Goal: Task Accomplishment & Management: Manage account settings

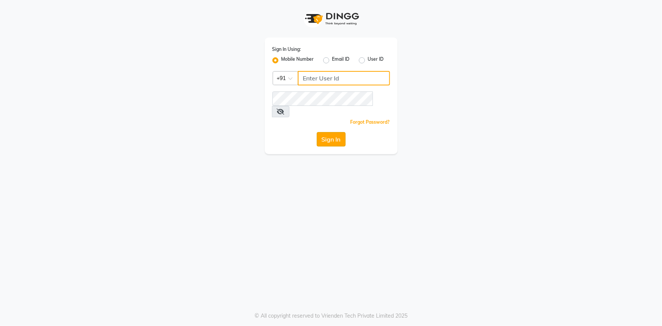
type input "7994478969"
click at [341, 132] on button "Sign In" at bounding box center [331, 139] width 29 height 14
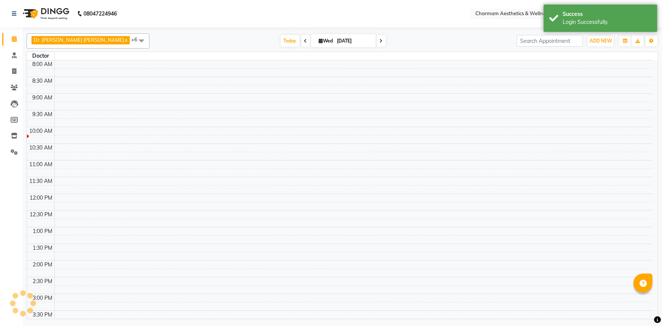
select select "en"
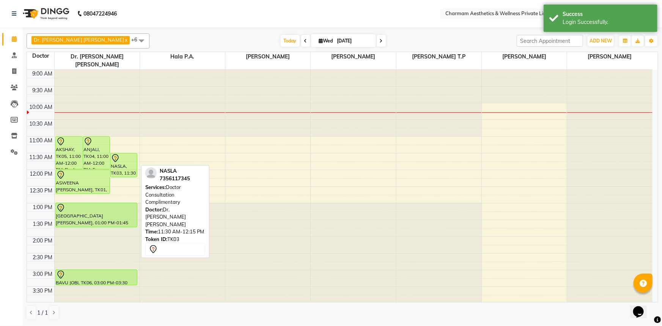
click at [129, 156] on div "NASLA, TK03, 11:30 AM-12:15 PM, Doctor Consultation Complimentary" at bounding box center [123, 165] width 27 height 24
select select "7"
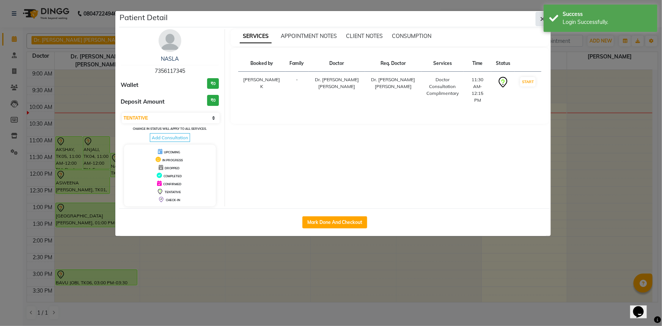
click at [539, 15] on button "button" at bounding box center [543, 19] width 14 height 14
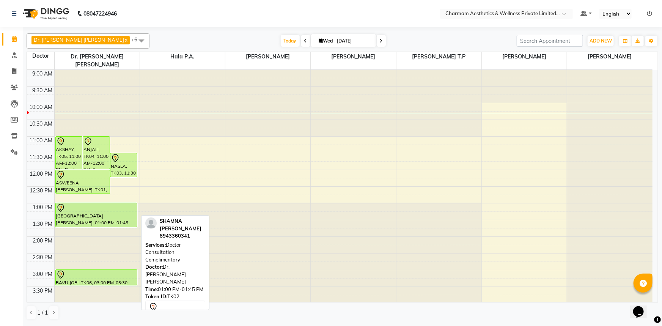
click at [84, 212] on div "[GEOGRAPHIC_DATA][PERSON_NAME], 01:00 PM-01:45 PM, Doctor Consultation Complime…" at bounding box center [97, 215] width 82 height 24
select select "7"
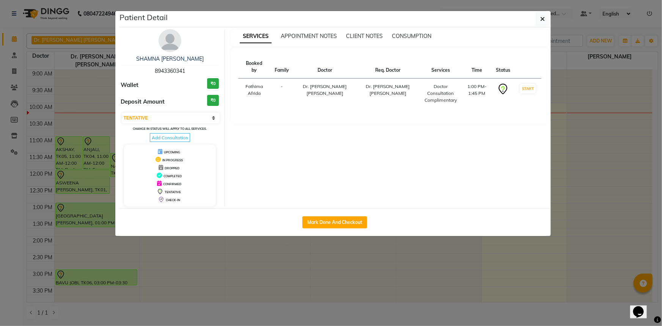
drag, startPoint x: 541, startPoint y: 22, endPoint x: 374, endPoint y: 62, distance: 171.2
click at [539, 24] on button "button" at bounding box center [543, 19] width 14 height 14
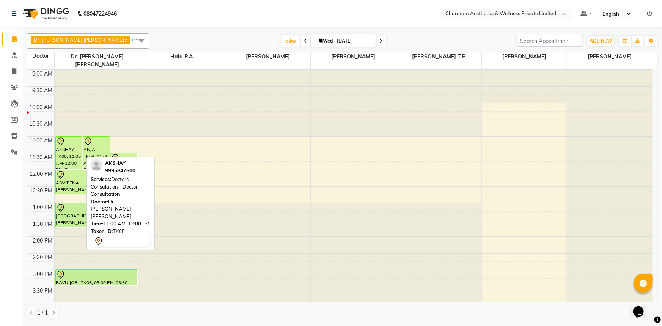
click at [66, 149] on div "AKSHAY, TK05, 11:00 AM-12:00 PM, Doctors Consulation - Doctor Consultation" at bounding box center [69, 153] width 27 height 32
select select "7"
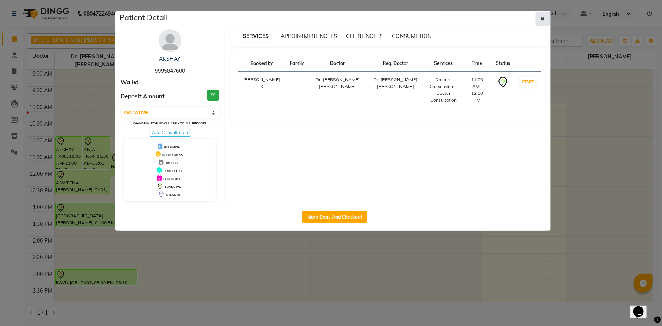
click at [546, 19] on button "button" at bounding box center [543, 19] width 14 height 14
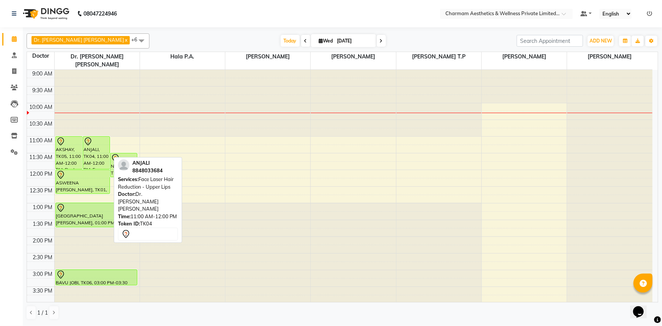
click at [91, 139] on div "ANJALI, TK04, 11:00 AM-12:00 PM, Face Laser Hair Reduction - Upper Lips" at bounding box center [96, 153] width 27 height 32
select select "7"
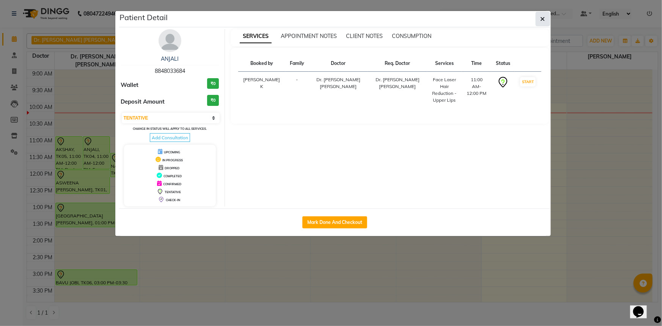
click at [542, 17] on icon "button" at bounding box center [542, 19] width 5 height 6
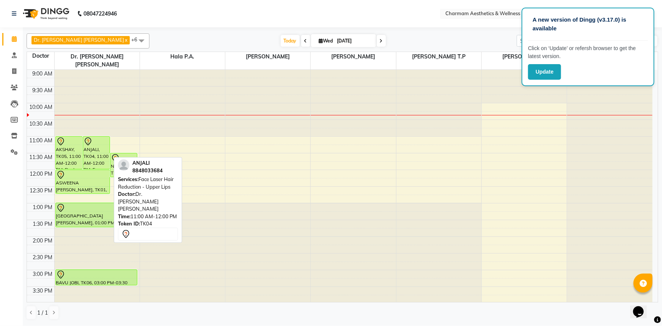
click at [89, 140] on div "ANJALI, TK04, 11:00 AM-12:00 PM, Face Laser Hair Reduction - Upper Lips" at bounding box center [96, 153] width 27 height 32
select select "7"
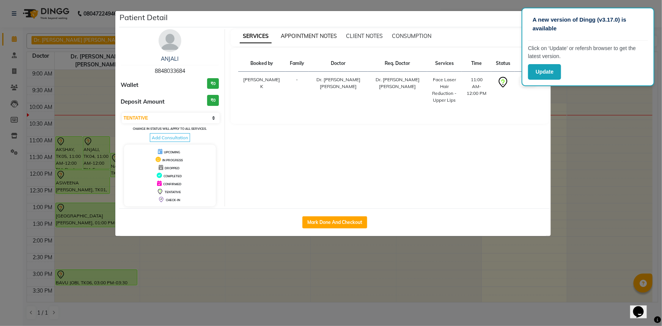
click at [300, 36] on span "APPOINTMENT NOTES" at bounding box center [309, 36] width 56 height 7
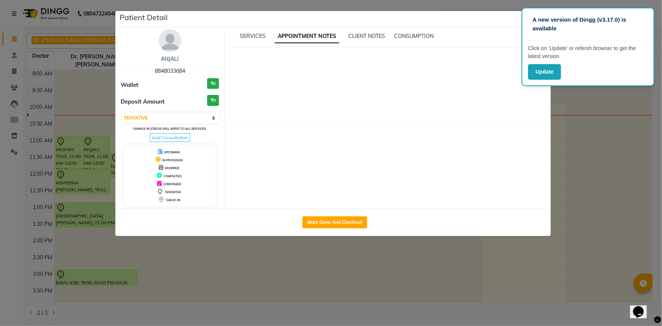
click at [240, 30] on div "SERVICES APPOINTMENT NOTES CLIENT NOTES CONSUMPTION" at bounding box center [390, 37] width 318 height 17
click at [366, 41] on div "SERVICES APPOINTMENT NOTES CLIENT NOTES CONSUMPTION" at bounding box center [390, 37] width 318 height 17
click at [366, 40] on div "CLIENT NOTES" at bounding box center [366, 36] width 37 height 8
click at [366, 38] on span "CLIENT NOTES" at bounding box center [366, 36] width 37 height 7
click at [302, 38] on span "APPOINTMENT NOTES" at bounding box center [303, 36] width 56 height 7
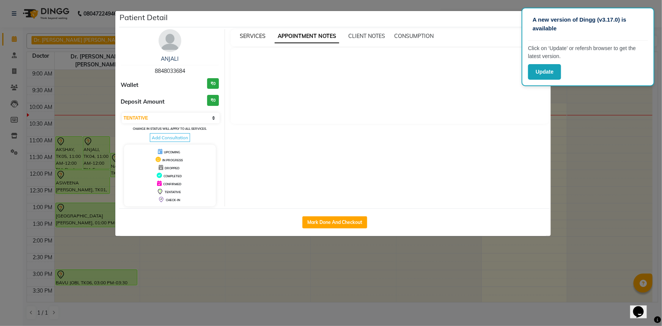
click at [256, 37] on span "SERVICES" at bounding box center [253, 36] width 26 height 7
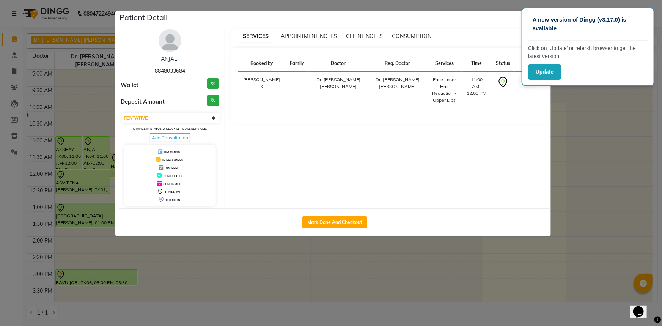
click at [520, 16] on div "Patient Detail" at bounding box center [335, 19] width 432 height 16
click at [647, 11] on div "A new version of Dingg (v3.17.0) is available Click on ‘Update’ or refersh brow…" at bounding box center [588, 47] width 133 height 79
click at [542, 75] on button "Update" at bounding box center [544, 72] width 33 height 16
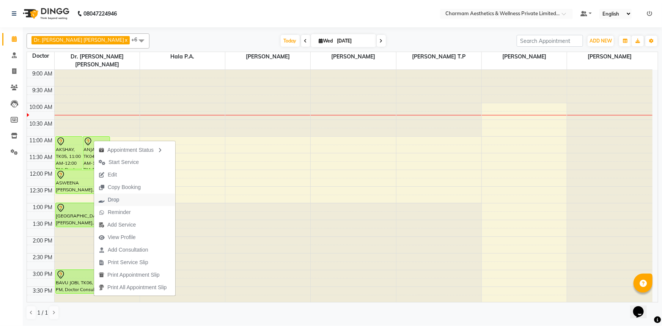
click at [112, 201] on span "Drop" at bounding box center [113, 200] width 11 height 8
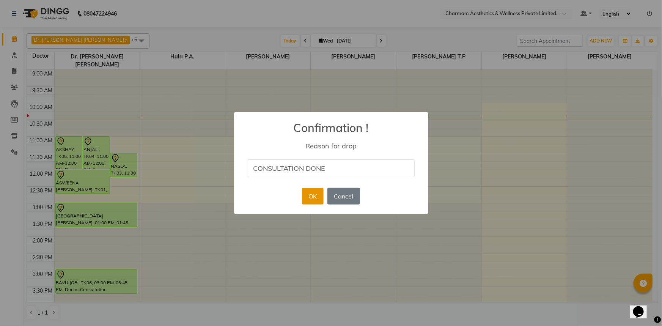
type input "CONSULTATION DONE"
click at [305, 195] on button "OK" at bounding box center [313, 196] width 22 height 17
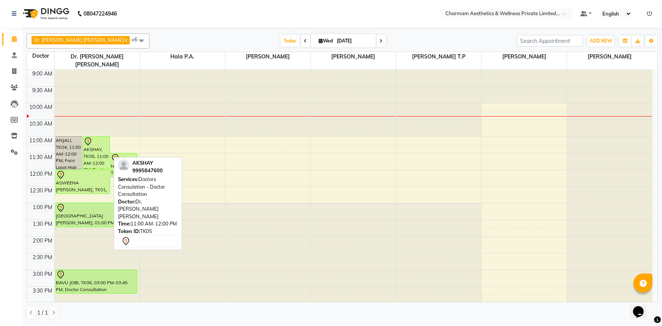
click at [94, 146] on div "AKSHAY, TK05, 11:00 AM-12:00 PM, Doctors Consulation - Doctor Consultation" at bounding box center [96, 153] width 27 height 32
select select "7"
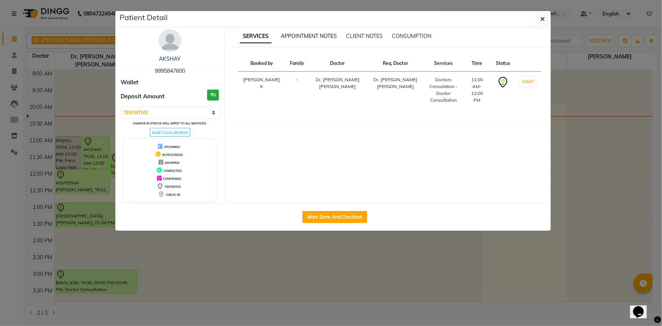
click at [319, 35] on span "APPOINTMENT NOTES" at bounding box center [309, 36] width 56 height 7
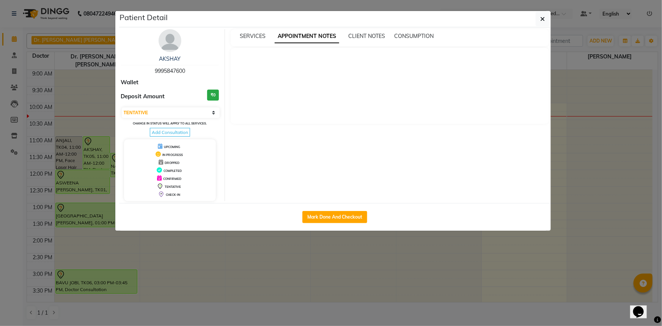
click at [265, 33] on div "SERVICES APPOINTMENT NOTES CLIENT NOTES CONSUMPTION" at bounding box center [385, 36] width 309 height 8
click at [254, 33] on span "SERVICES" at bounding box center [253, 36] width 26 height 7
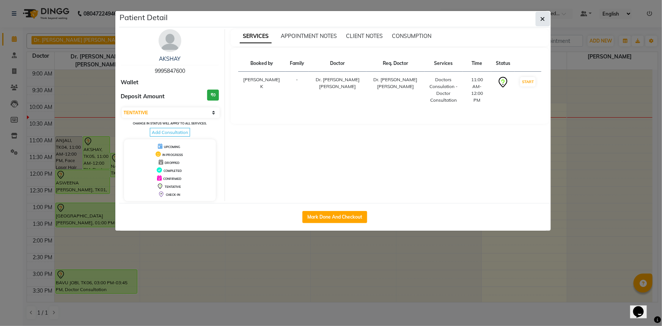
click at [542, 15] on span "button" at bounding box center [542, 19] width 5 height 8
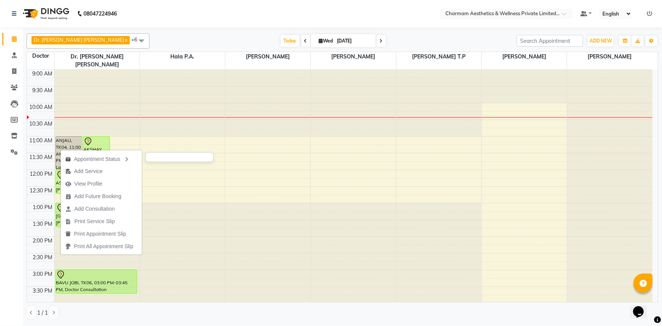
click at [184, 160] on div at bounding box center [179, 157] width 68 height 10
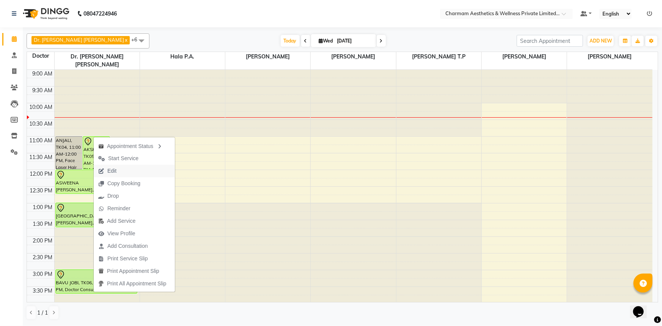
click at [118, 172] on span "Edit" at bounding box center [107, 171] width 27 height 13
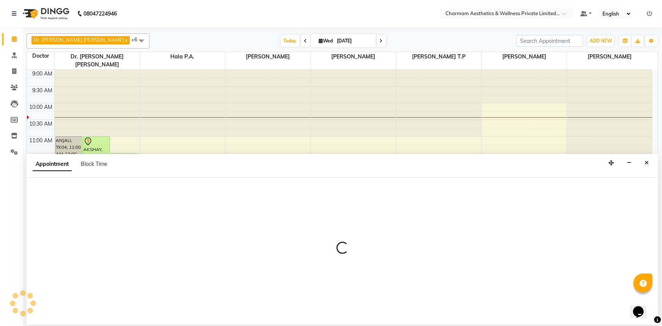
select select "tentative"
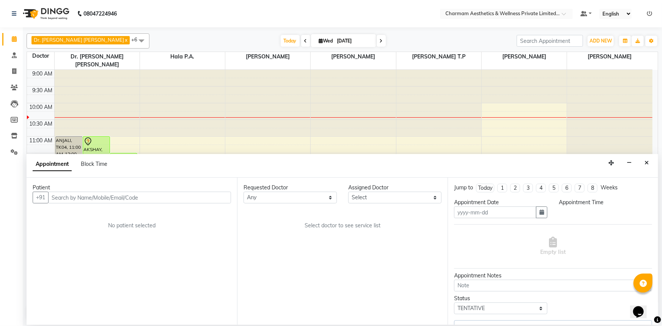
type input "[DATE]"
select select "69891"
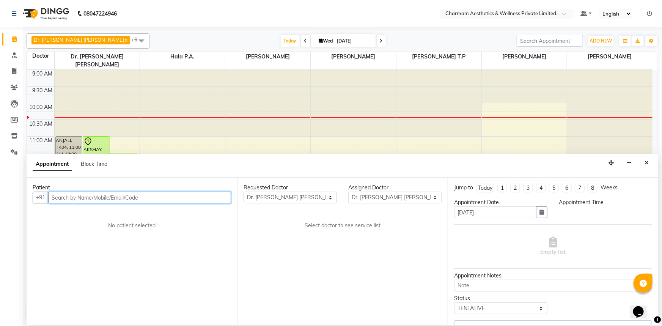
select select "660"
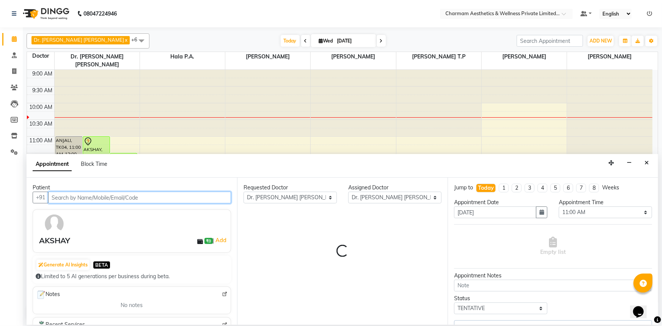
scroll to position [34, 0]
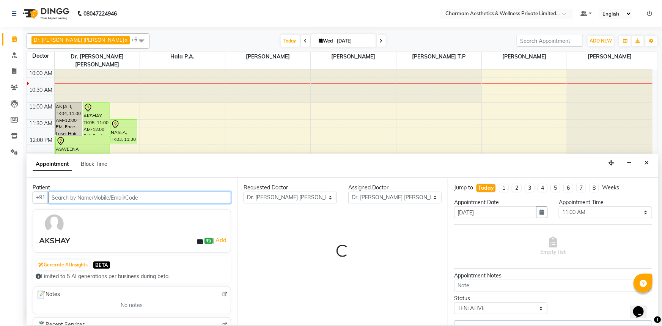
select select "3905"
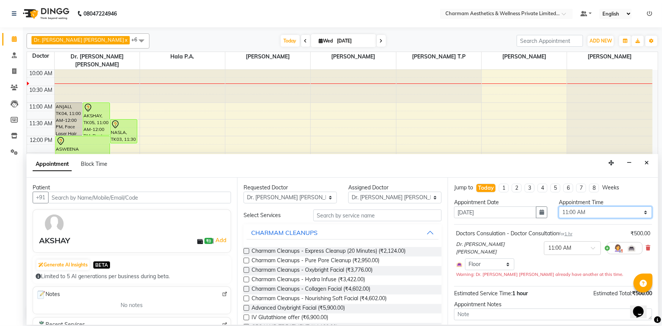
click at [641, 210] on select "Select 10:00 AM 10:15 AM 10:30 AM 10:45 AM 11:00 AM 11:15 AM 11:30 AM 11:45 AM …" at bounding box center [605, 212] width 93 height 12
select select "1050"
click at [559, 206] on select "Select 10:00 AM 10:15 AM 10:30 AM 10:45 AM 11:00 AM 11:15 AM 11:30 AM 11:45 AM …" at bounding box center [605, 212] width 93 height 12
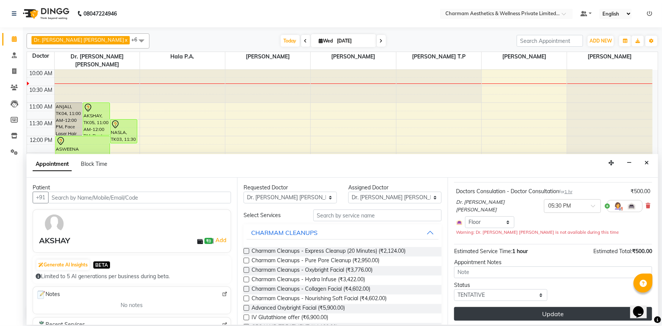
click at [584, 309] on button "Update" at bounding box center [553, 314] width 198 height 14
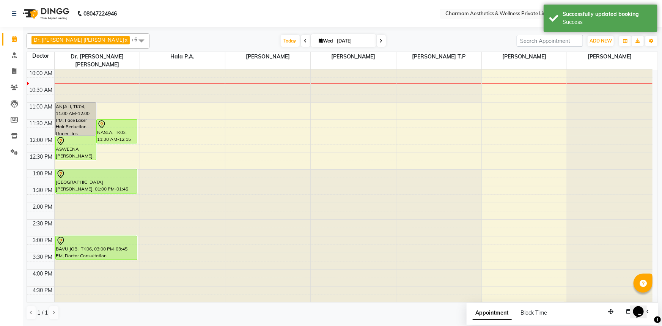
scroll to position [125, 0]
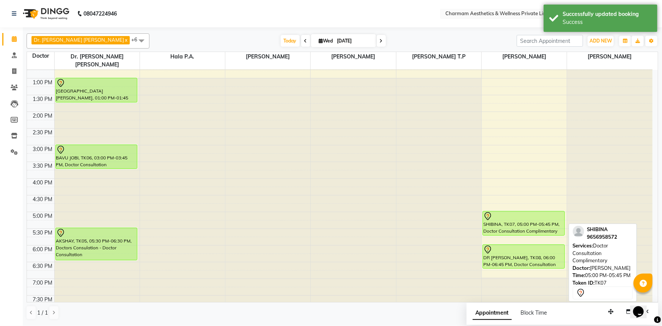
click at [529, 218] on div "SHIBINA, TK07, 05:00 PM-05:45 PM, Doctor Consultation Complimentary" at bounding box center [524, 223] width 82 height 24
select select "7"
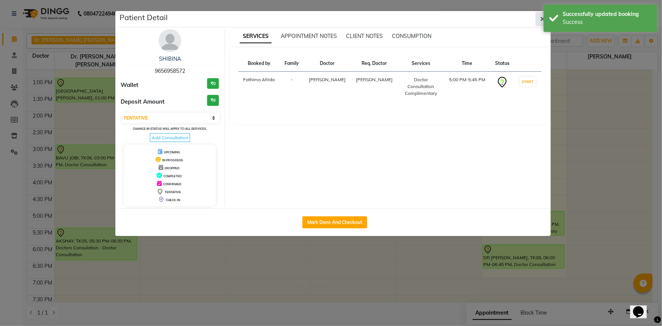
click at [537, 16] on button "button" at bounding box center [543, 19] width 14 height 14
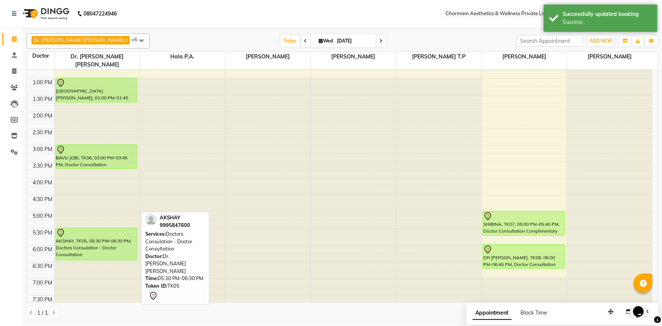
click at [99, 244] on div "AKSHAY, TK05, 05:30 PM-06:30 PM, Doctors Consulation - Doctor Consultation" at bounding box center [97, 244] width 82 height 32
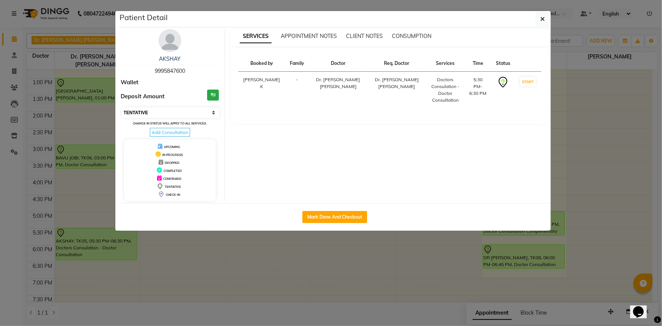
click at [216, 113] on select "Select IN SERVICE CONFIRMED TENTATIVE CHECK IN MARK DONE DROPPED UPCOMING" at bounding box center [171, 112] width 98 height 11
select select "6"
click at [122, 107] on select "Select IN SERVICE CONFIRMED TENTATIVE CHECK IN MARK DONE DROPPED UPCOMING" at bounding box center [171, 112] width 98 height 11
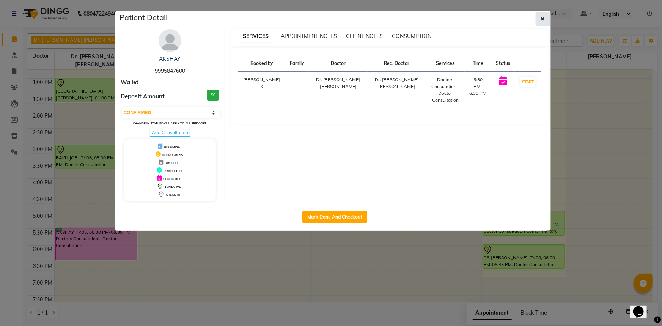
click at [539, 20] on button "button" at bounding box center [543, 19] width 14 height 14
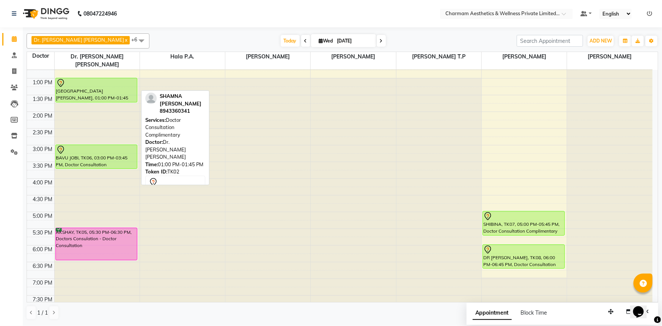
click at [82, 79] on div at bounding box center [96, 83] width 81 height 9
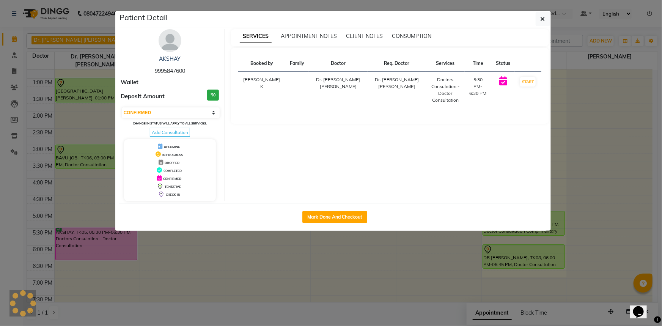
select select "7"
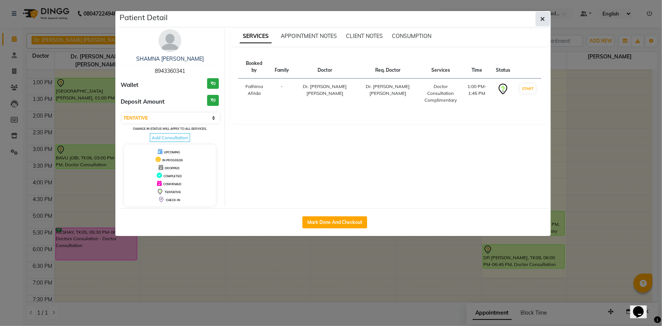
click at [541, 21] on icon "button" at bounding box center [542, 19] width 5 height 6
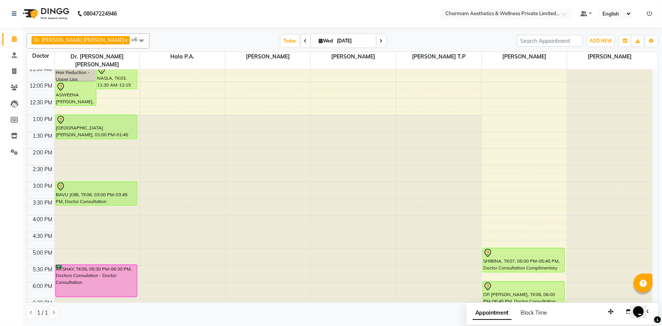
scroll to position [103, 0]
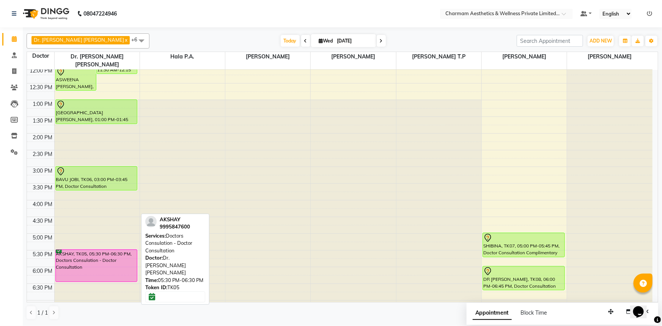
click at [104, 257] on div "AKSHAY, TK05, 05:30 PM-06:30 PM, Doctors Consulation - Doctor Consultation" at bounding box center [97, 266] width 82 height 32
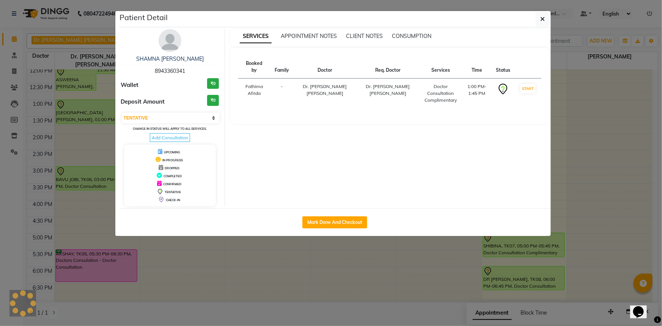
select select "6"
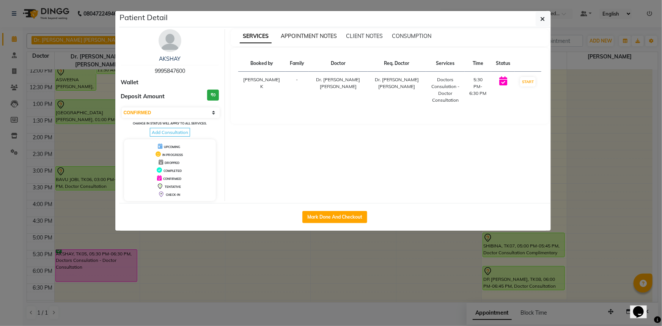
click at [292, 33] on span "APPOINTMENT NOTES" at bounding box center [309, 36] width 56 height 7
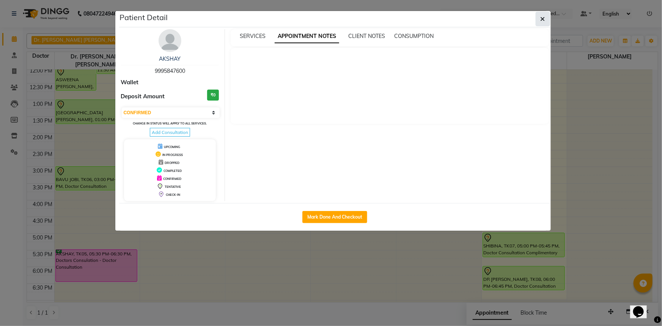
click at [541, 16] on icon "button" at bounding box center [542, 19] width 5 height 6
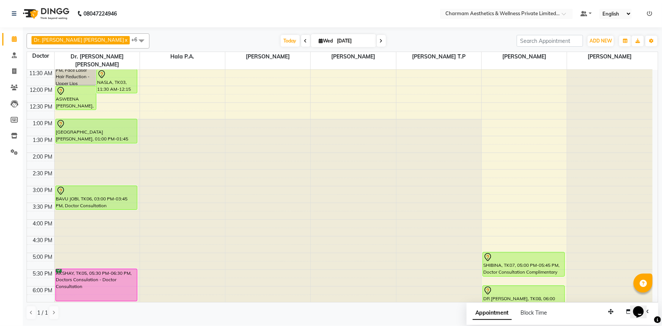
scroll to position [34, 0]
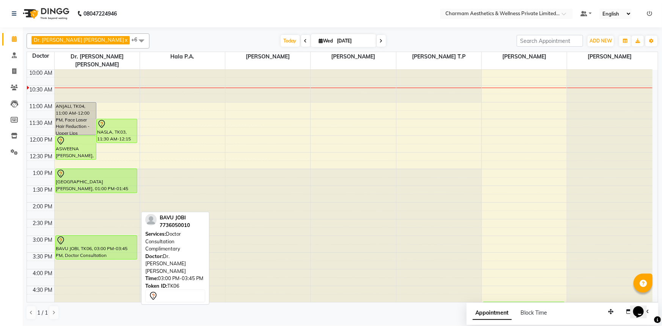
click at [76, 238] on div "BAVU JOBI, TK06, 03:00 PM-03:45 PM, Doctor Consultation Complimentary" at bounding box center [97, 248] width 82 height 24
select select "7"
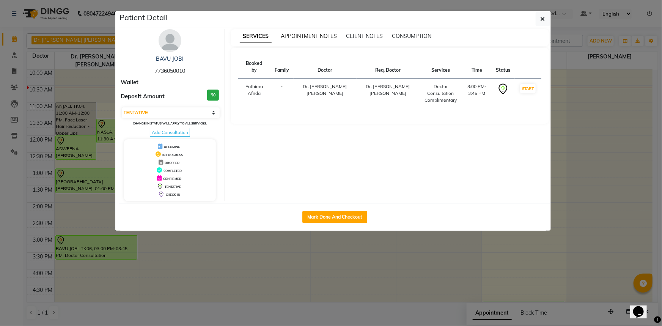
click at [318, 36] on span "APPOINTMENT NOTES" at bounding box center [309, 36] width 56 height 7
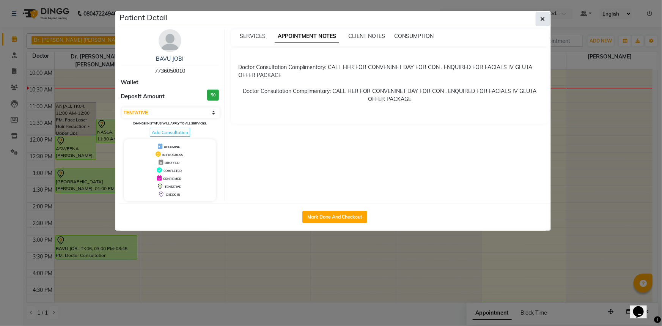
click at [542, 12] on button "button" at bounding box center [543, 19] width 14 height 14
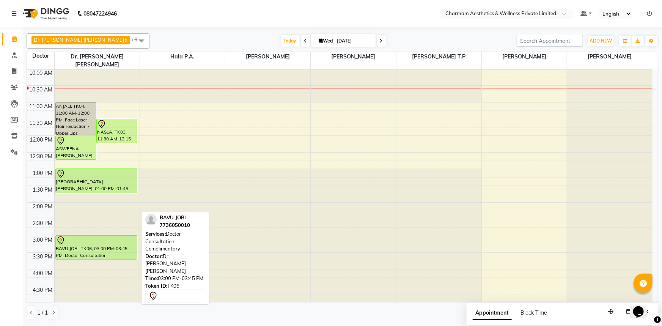
click at [64, 236] on icon at bounding box center [60, 240] width 9 height 9
select select "7"
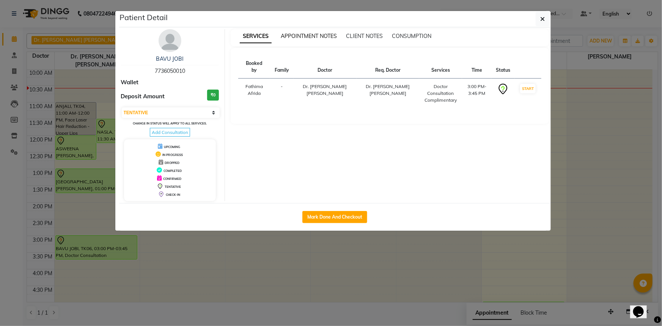
click at [291, 38] on span "APPOINTMENT NOTES" at bounding box center [309, 36] width 56 height 7
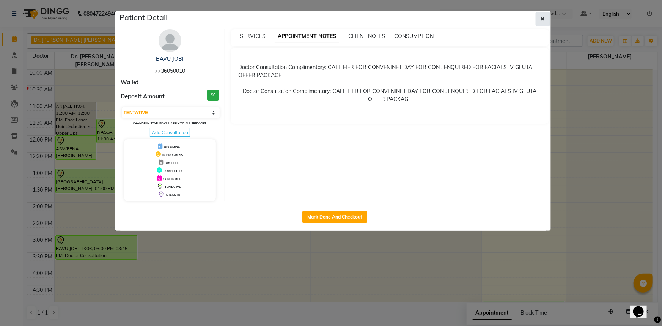
click at [542, 19] on icon "button" at bounding box center [542, 19] width 5 height 6
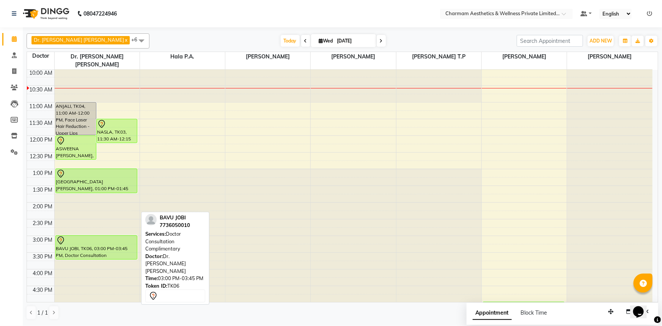
click at [77, 238] on div "BAVU JOBI, TK06, 03:00 PM-03:45 PM, Doctor Consultation Complimentary" at bounding box center [97, 248] width 82 height 24
select select "7"
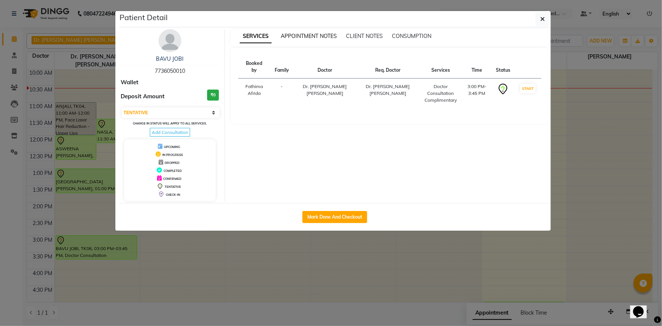
click at [311, 37] on span "APPOINTMENT NOTES" at bounding box center [309, 36] width 56 height 7
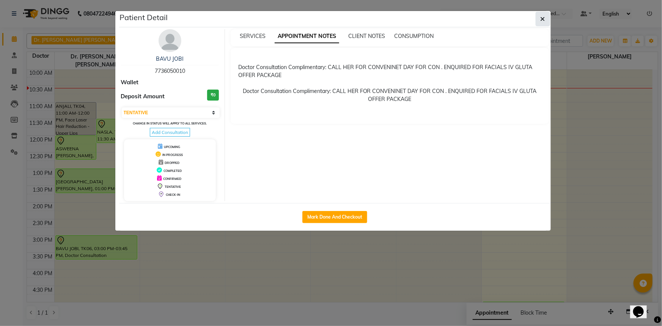
click at [543, 20] on icon "button" at bounding box center [542, 19] width 5 height 6
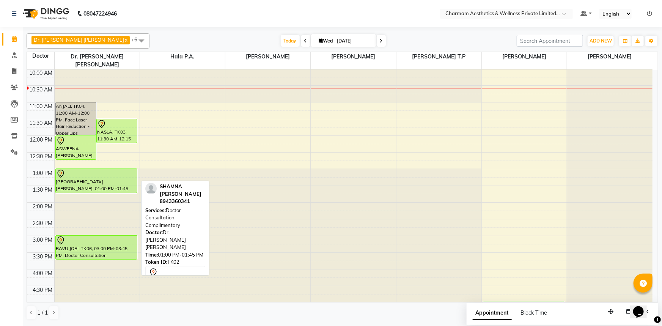
click at [87, 172] on div "[GEOGRAPHIC_DATA][PERSON_NAME], 01:00 PM-01:45 PM, Doctor Consultation Complime…" at bounding box center [97, 181] width 82 height 24
select select "7"
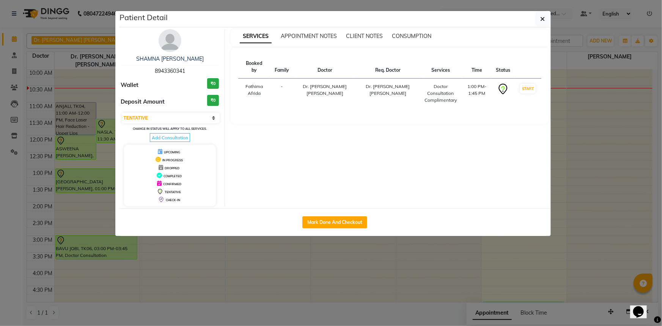
click at [297, 40] on div "SERVICES APPOINTMENT NOTES CLIENT NOTES CONSUMPTION" at bounding box center [390, 37] width 318 height 17
click at [301, 37] on span "APPOINTMENT NOTES" at bounding box center [309, 36] width 56 height 7
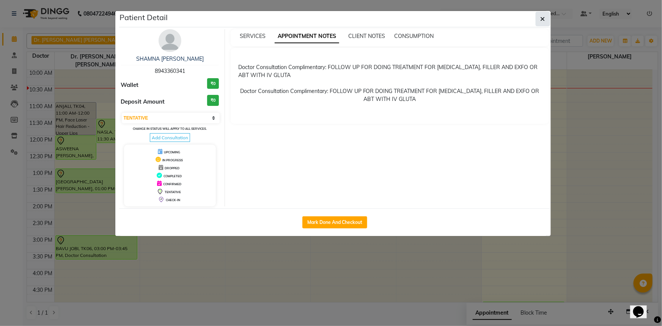
click at [537, 19] on button "button" at bounding box center [543, 19] width 14 height 14
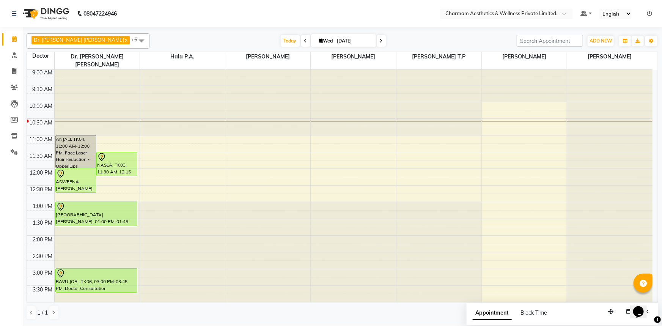
scroll to position [0, 0]
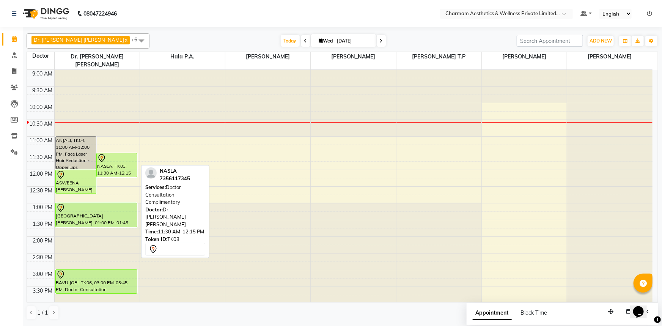
click at [102, 156] on div "NASLA, TK03, 11:30 AM-12:15 PM, Doctor Consultation Complimentary" at bounding box center [117, 165] width 40 height 24
select select "7"
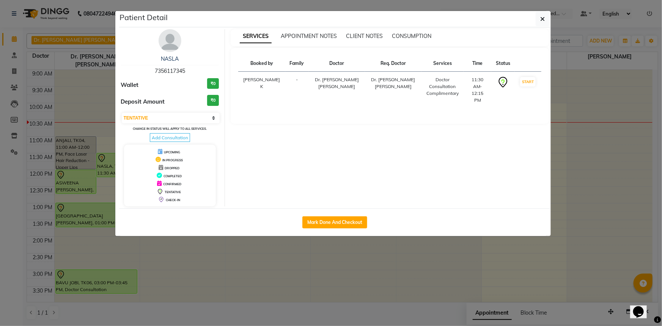
click at [551, 11] on ngb-modal-window "Patient Detail NASLA 7356117345 Wallet ₹0 Deposit Amount ₹0 Select IN SERVICE C…" at bounding box center [331, 163] width 662 height 326
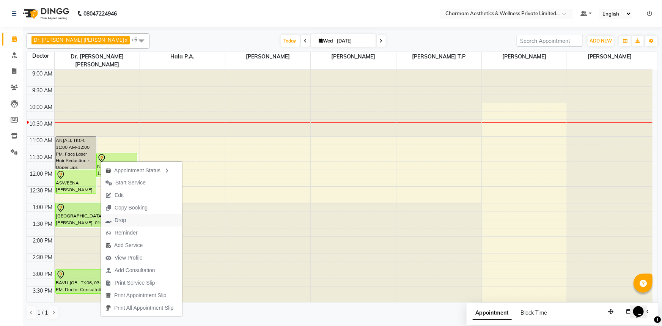
click at [118, 220] on span "Drop" at bounding box center [120, 220] width 11 height 8
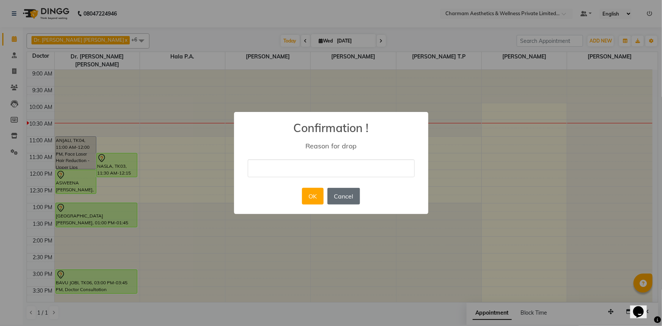
click at [349, 194] on button "Cancel" at bounding box center [343, 196] width 33 height 17
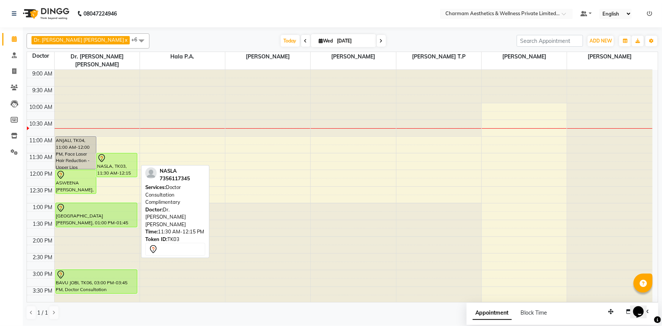
click at [111, 163] on div "NASLA, TK03, 11:30 AM-12:15 PM, Doctor Consultation Complimentary" at bounding box center [117, 165] width 40 height 24
select select "7"
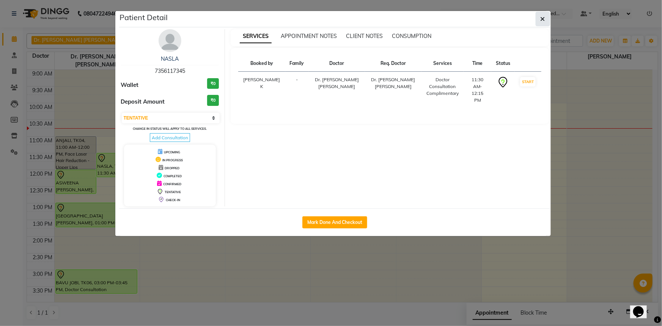
click at [542, 22] on icon "button" at bounding box center [542, 19] width 5 height 6
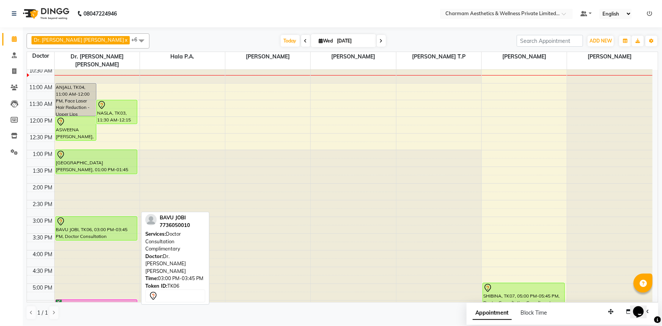
scroll to position [69, 0]
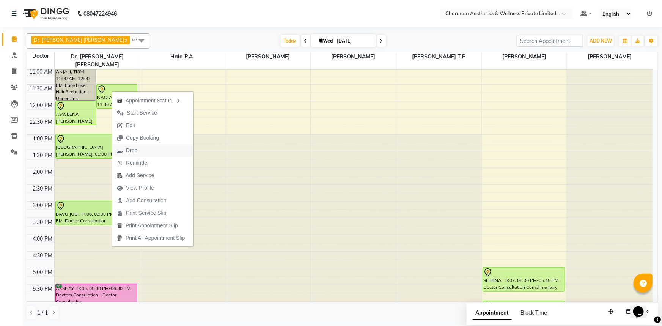
click at [148, 152] on button "Drop" at bounding box center [152, 150] width 81 height 13
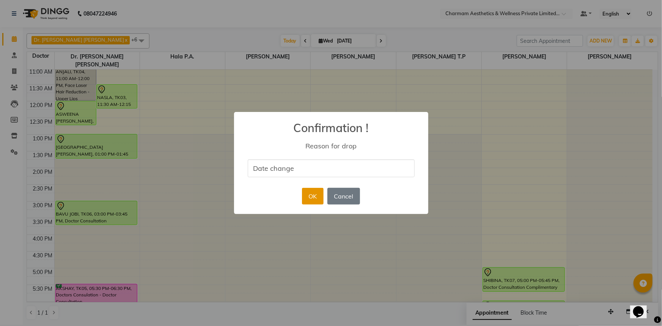
type input "Date change"
click at [305, 198] on button "OK" at bounding box center [313, 196] width 22 height 17
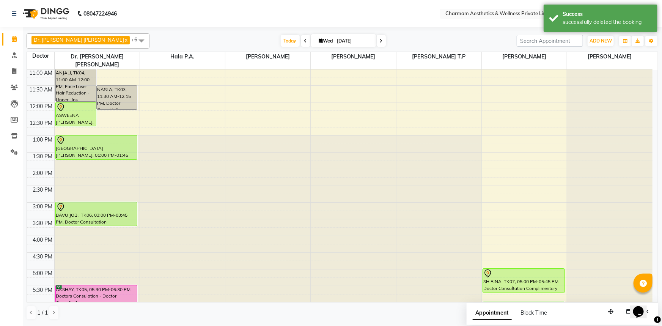
scroll to position [125, 0]
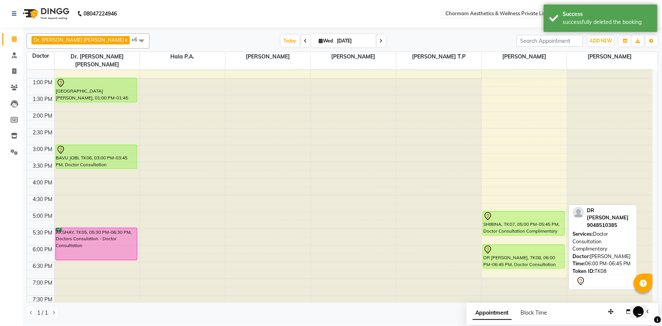
click at [504, 245] on div at bounding box center [523, 249] width 81 height 9
select select "7"
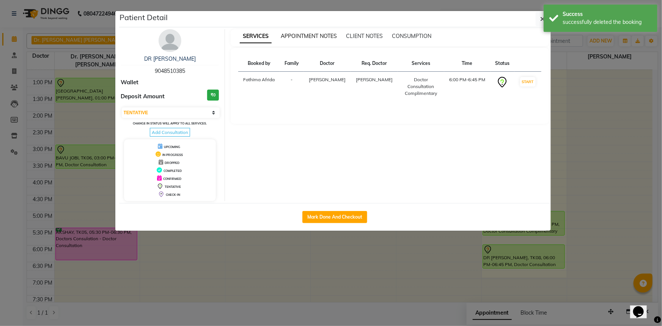
click at [305, 38] on span "APPOINTMENT NOTES" at bounding box center [309, 36] width 56 height 7
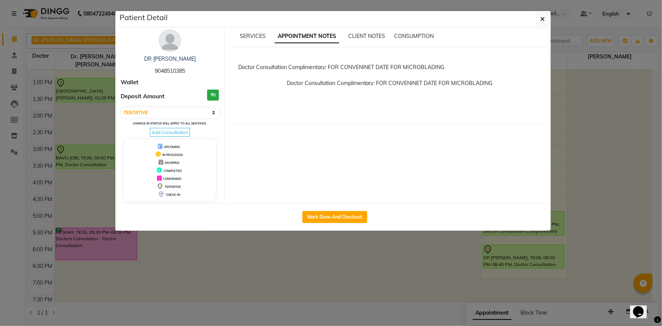
drag, startPoint x: 544, startPoint y: 22, endPoint x: 536, endPoint y: 33, distance: 13.6
click at [543, 22] on icon "button" at bounding box center [542, 19] width 5 height 6
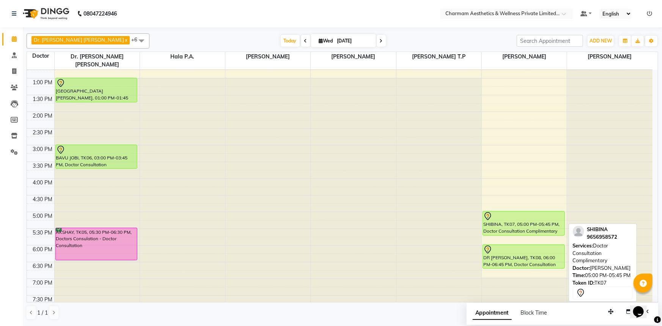
click at [497, 217] on div "SHIBINA, TK07, 05:00 PM-05:45 PM, Doctor Consultation Complimentary" at bounding box center [524, 223] width 82 height 24
select select "7"
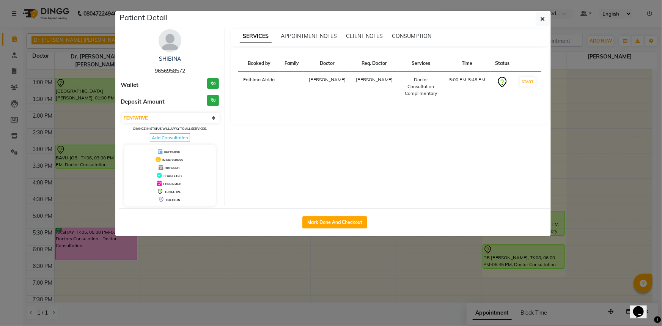
click at [300, 40] on div "APPOINTMENT NOTES" at bounding box center [309, 36] width 56 height 8
click at [304, 32] on div "APPOINTMENT NOTES" at bounding box center [309, 36] width 56 height 8
click at [317, 34] on span "APPOINTMENT NOTES" at bounding box center [309, 36] width 56 height 7
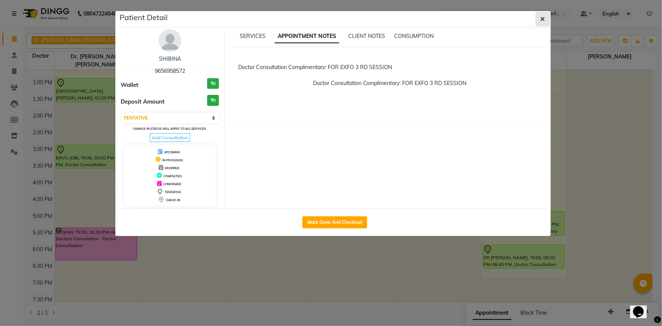
click at [537, 18] on button "button" at bounding box center [543, 19] width 14 height 14
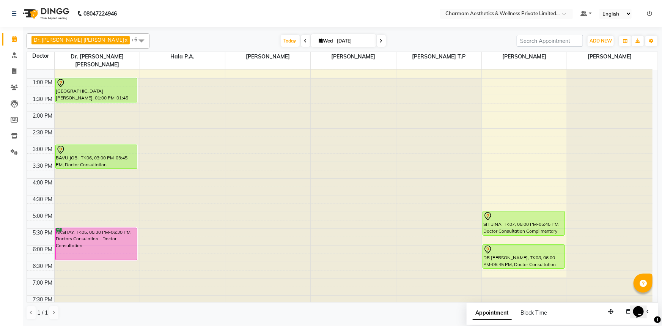
click at [311, 38] on span "Wed 03-09-2025" at bounding box center [343, 40] width 65 height 13
click at [319, 39] on icon at bounding box center [321, 40] width 4 height 5
select select "9"
select select "2025"
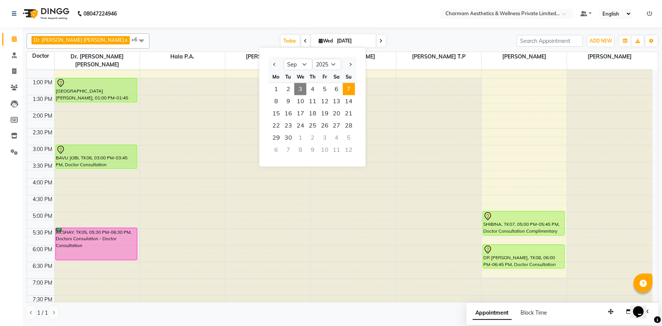
click at [352, 91] on span "7" at bounding box center [349, 89] width 12 height 12
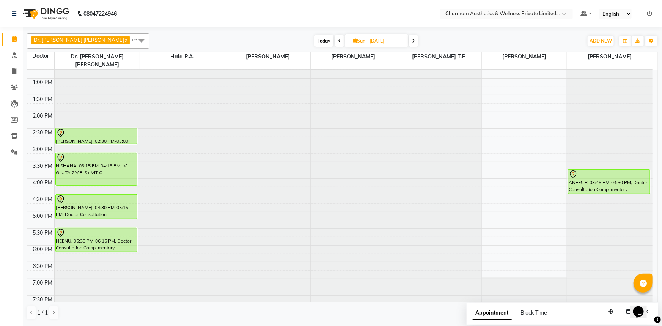
click at [314, 39] on span "Today" at bounding box center [323, 41] width 19 height 12
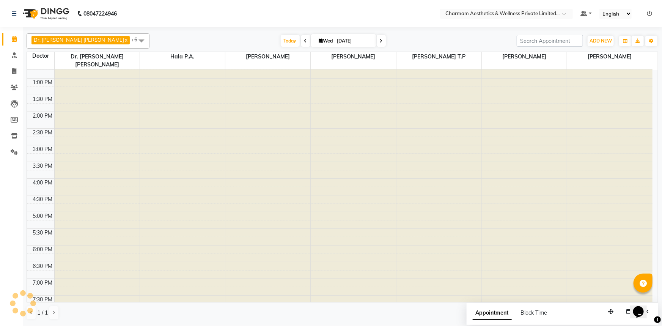
scroll to position [67, 0]
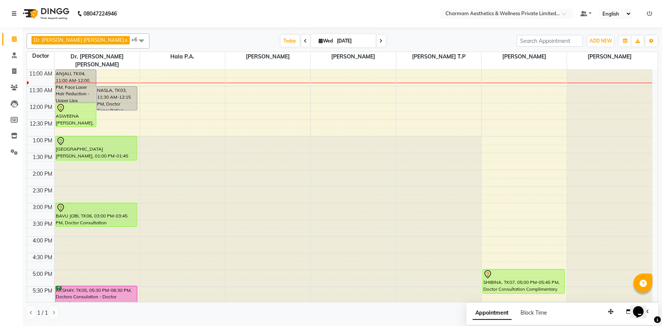
click at [380, 41] on icon at bounding box center [381, 41] width 3 height 5
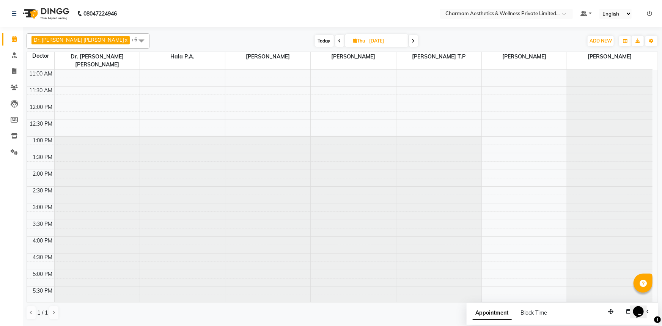
click at [412, 41] on icon at bounding box center [413, 41] width 3 height 5
type input "05-09-2025"
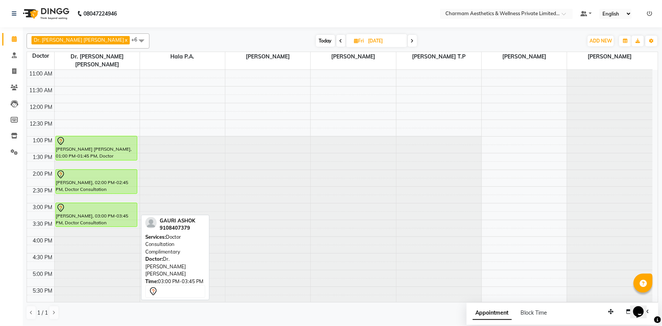
click at [90, 203] on div at bounding box center [96, 207] width 81 height 9
select select "7"
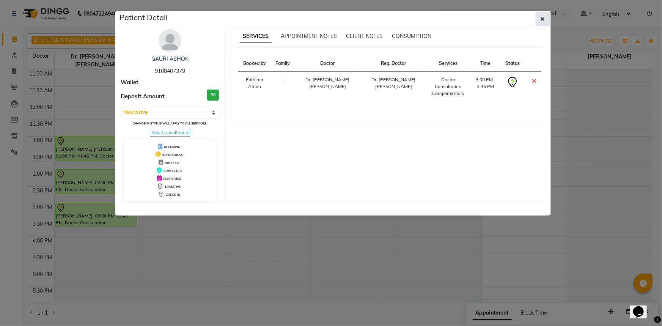
click at [541, 20] on icon "button" at bounding box center [542, 19] width 5 height 6
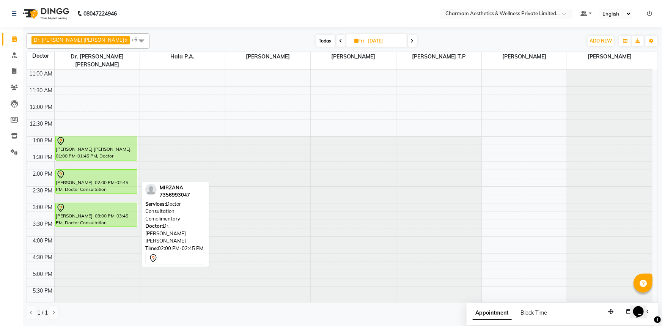
click at [91, 170] on div at bounding box center [96, 174] width 81 height 9
select select "7"
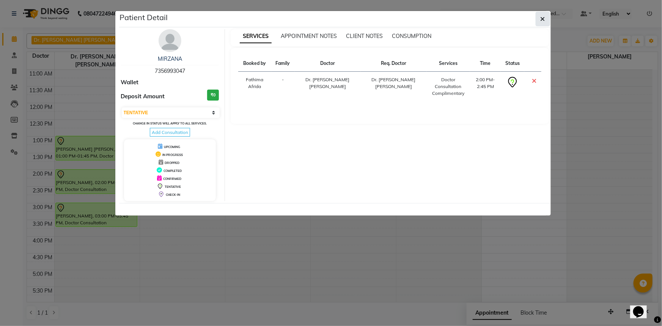
drag, startPoint x: 540, startPoint y: 22, endPoint x: 126, endPoint y: 115, distance: 424.0
click at [538, 22] on button "button" at bounding box center [543, 19] width 14 height 14
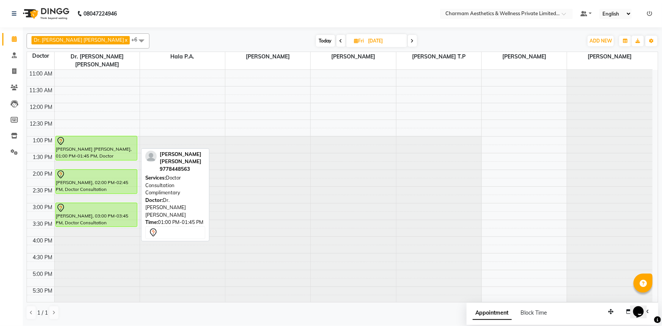
click at [128, 140] on div "SWAPNA MITHIN, 01:00 PM-01:45 PM, Doctor Consultation Complimentary" at bounding box center [97, 148] width 82 height 24
select select "7"
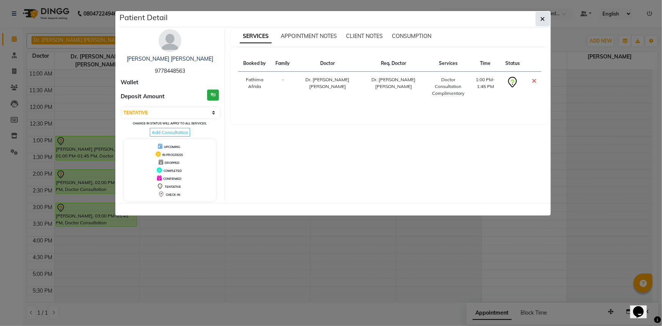
click at [540, 15] on button "button" at bounding box center [543, 19] width 14 height 14
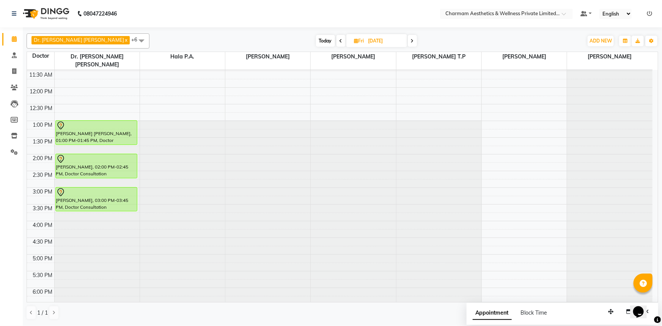
scroll to position [125, 0]
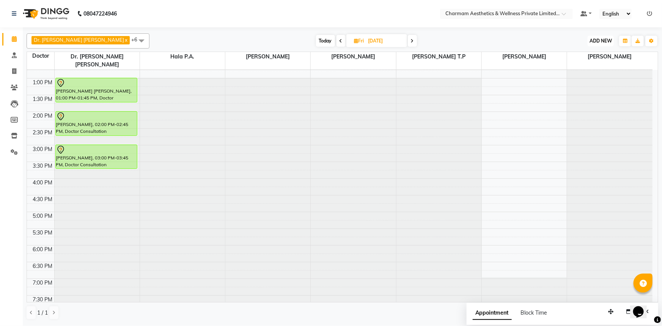
click at [606, 40] on span "ADD NEW" at bounding box center [600, 41] width 22 height 6
click at [584, 76] on link "Add Patient" at bounding box center [584, 75] width 60 height 10
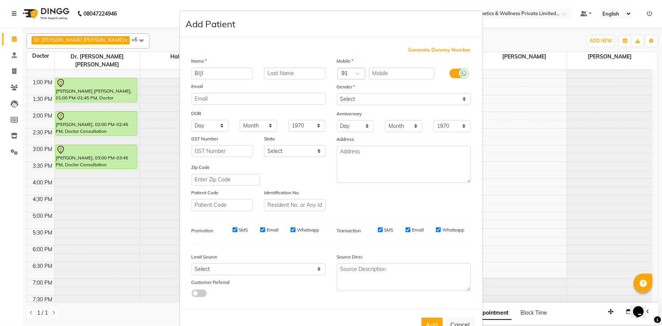
type input "BIJI"
click at [392, 77] on input "text" at bounding box center [402, 74] width 66 height 12
click at [374, 98] on select "Select Male Female Other Prefer Not To Say" at bounding box center [404, 99] width 134 height 12
select select "female"
click at [337, 93] on select "Select Male Female Other Prefer Not To Say" at bounding box center [404, 99] width 134 height 12
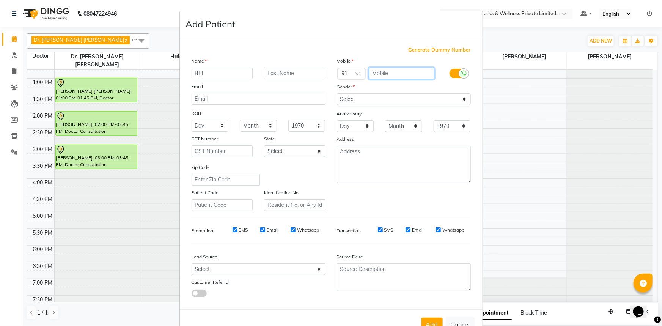
click at [388, 76] on input "text" at bounding box center [402, 74] width 66 height 12
type input "9539004106"
click at [436, 232] on input "Whatsapp" at bounding box center [438, 229] width 5 height 5
checkbox input "false"
click at [405, 232] on input "Email" at bounding box center [407, 229] width 5 height 5
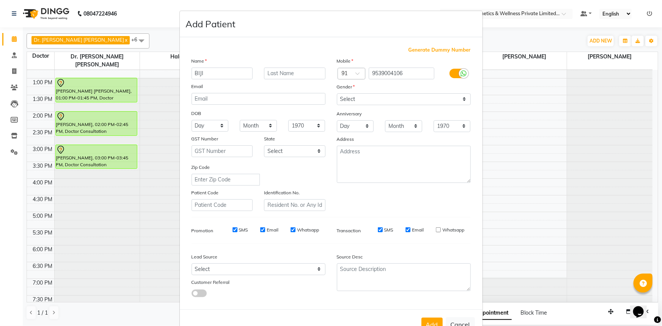
checkbox input "false"
click at [378, 230] on input "SMS" at bounding box center [380, 229] width 5 height 5
checkbox input "false"
click at [292, 232] on input "Whatsapp" at bounding box center [293, 229] width 5 height 5
checkbox input "false"
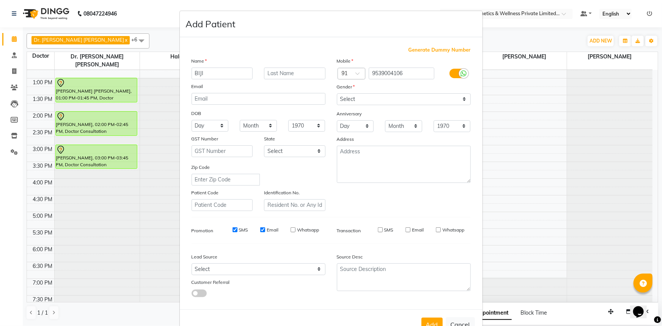
click at [260, 231] on input "Email" at bounding box center [262, 229] width 5 height 5
checkbox input "false"
click at [233, 231] on input "SMS" at bounding box center [235, 229] width 5 height 5
checkbox input "false"
click at [428, 322] on button "Add" at bounding box center [431, 324] width 21 height 14
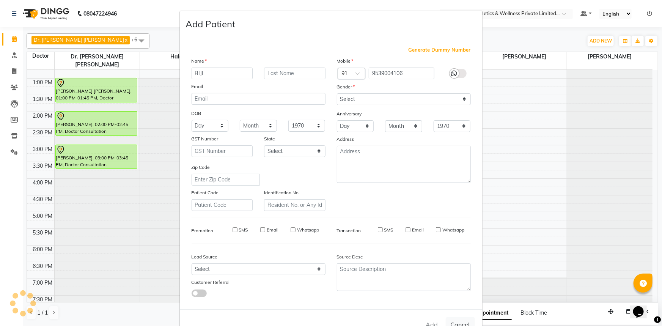
select select
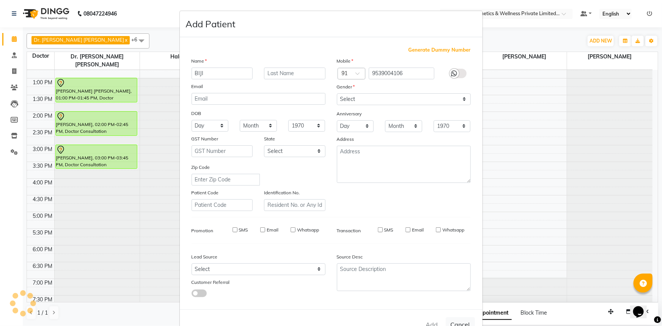
select select
checkbox input "false"
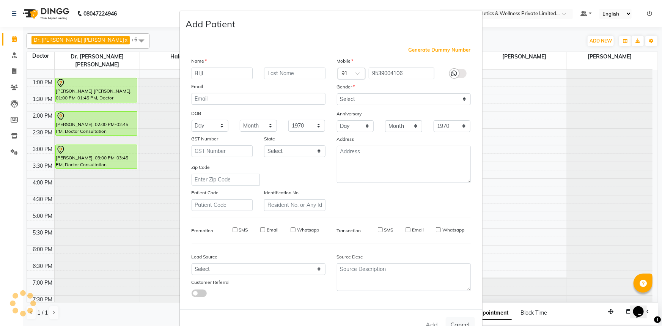
checkbox input "false"
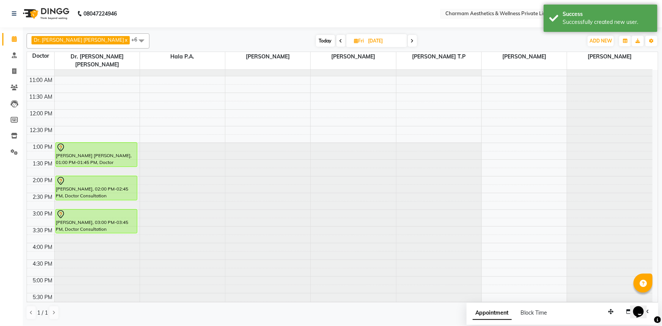
scroll to position [0, 0]
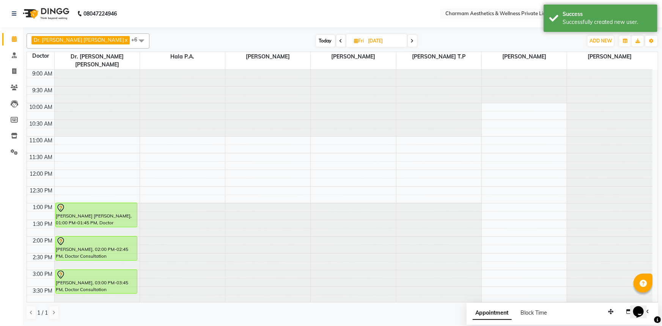
click at [316, 39] on span "Today" at bounding box center [325, 41] width 19 height 12
type input "[DATE]"
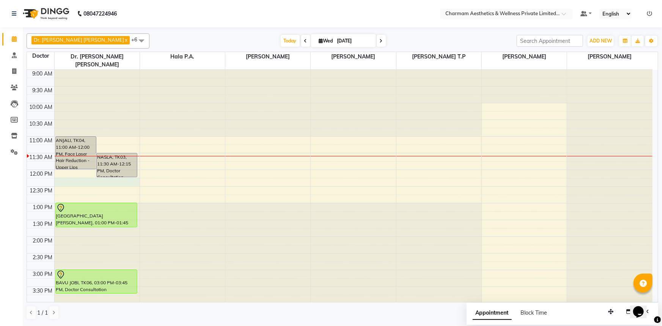
click at [61, 174] on div "9:00 AM 9:30 AM 10:00 AM 10:30 AM 11:00 AM 11:30 AM 12:00 PM 12:30 PM 1:00 PM 1…" at bounding box center [339, 253] width 625 height 367
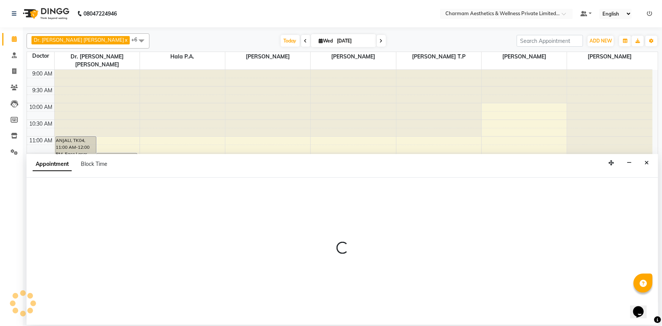
select select "69891"
select select "735"
select select "tentative"
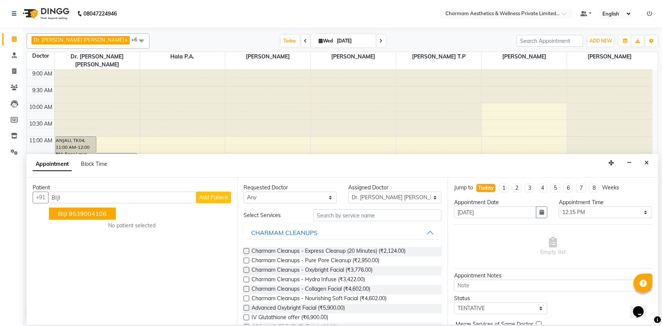
drag, startPoint x: 70, startPoint y: 213, endPoint x: 91, endPoint y: 221, distance: 22.1
click at [72, 214] on ngb-highlight "9539004106" at bounding box center [88, 214] width 38 height 8
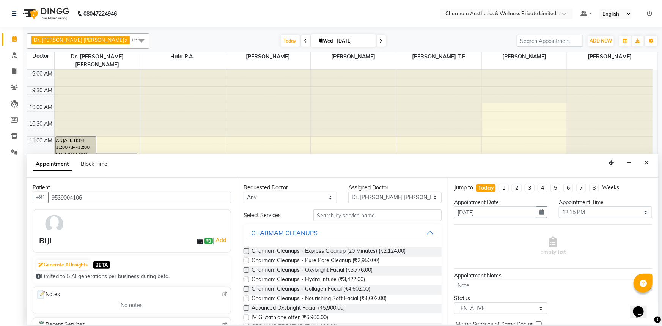
type input "9539004106"
click at [328, 196] on select "Any Aparna G Dinsha K Dr. Aysha Lubna Dr. Elizabeth Thadikaran Dr. Praveen Samu…" at bounding box center [289, 198] width 93 height 12
select select "69891"
click at [243, 192] on select "Any Aparna G Dinsha K Dr. Aysha Lubna Dr. Elizabeth Thadikaran Dr. Praveen Samu…" at bounding box center [289, 198] width 93 height 12
click at [339, 217] on input "text" at bounding box center [377, 215] width 128 height 12
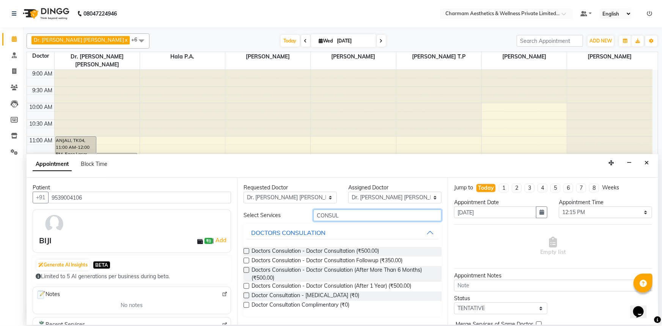
type input "CONSUL"
click at [246, 249] on label at bounding box center [246, 251] width 6 height 6
click at [246, 249] on input "checkbox" at bounding box center [245, 251] width 5 height 5
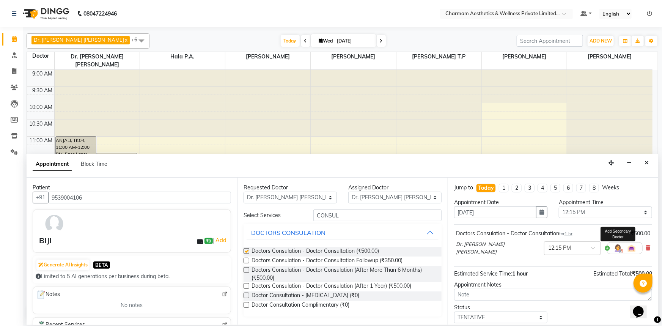
checkbox input "false"
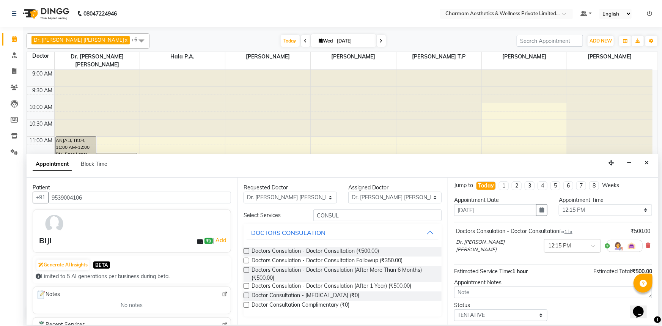
scroll to position [45, 0]
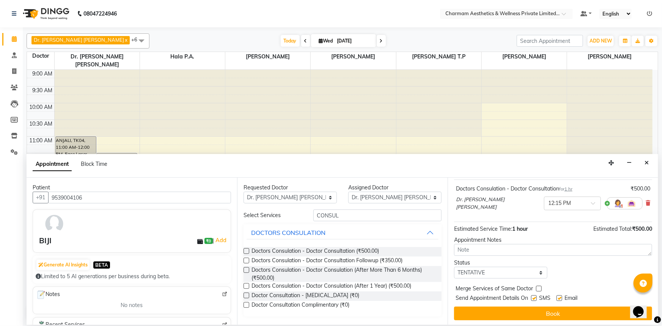
drag, startPoint x: 558, startPoint y: 296, endPoint x: 528, endPoint y: 298, distance: 30.1
click at [558, 296] on label at bounding box center [559, 298] width 6 height 6
click at [558, 296] on input "checkbox" at bounding box center [558, 298] width 5 height 5
checkbox input "false"
click at [532, 296] on label at bounding box center [534, 298] width 6 height 6
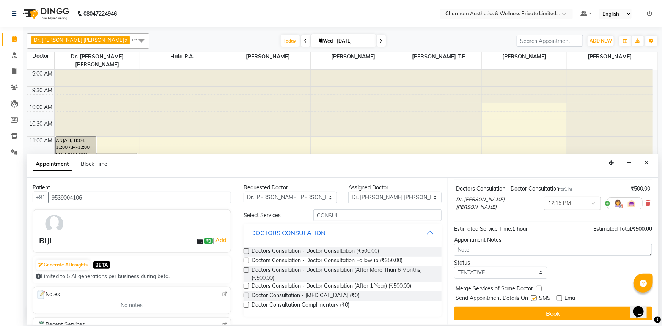
click at [532, 296] on input "checkbox" at bounding box center [533, 298] width 5 height 5
checkbox input "false"
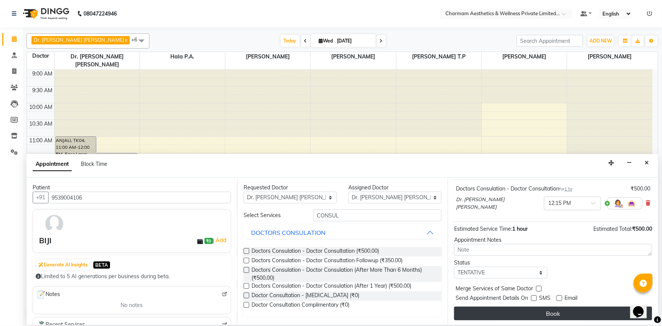
click at [535, 306] on button "Book" at bounding box center [553, 313] width 198 height 14
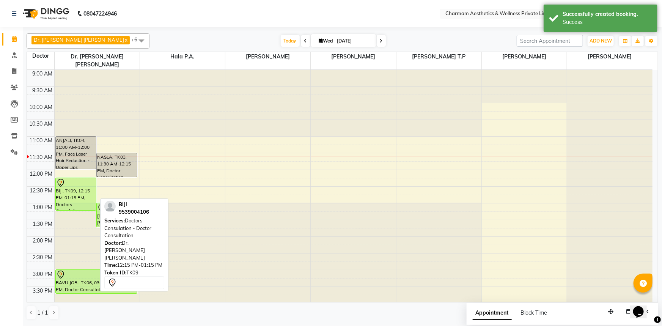
click at [88, 187] on div "BIJI, TK09, 12:15 PM-01:15 PM, Doctors Consulation - Doctor Consultation" at bounding box center [76, 194] width 40 height 32
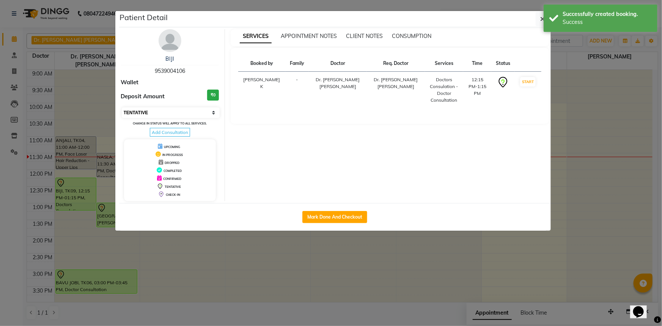
click at [211, 110] on select "Select IN SERVICE CONFIRMED TENTATIVE CHECK IN MARK DONE DROPPED UPCOMING" at bounding box center [171, 112] width 98 height 11
select select "6"
click at [122, 107] on select "Select IN SERVICE CONFIRMED TENTATIVE CHECK IN MARK DONE DROPPED UPCOMING" at bounding box center [171, 112] width 98 height 11
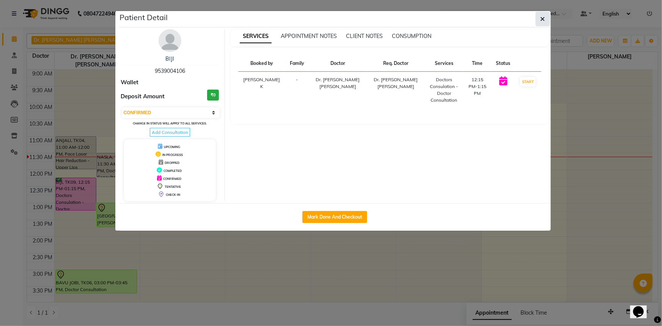
click at [538, 17] on button "button" at bounding box center [543, 19] width 14 height 14
